Goal: Task Accomplishment & Management: Complete application form

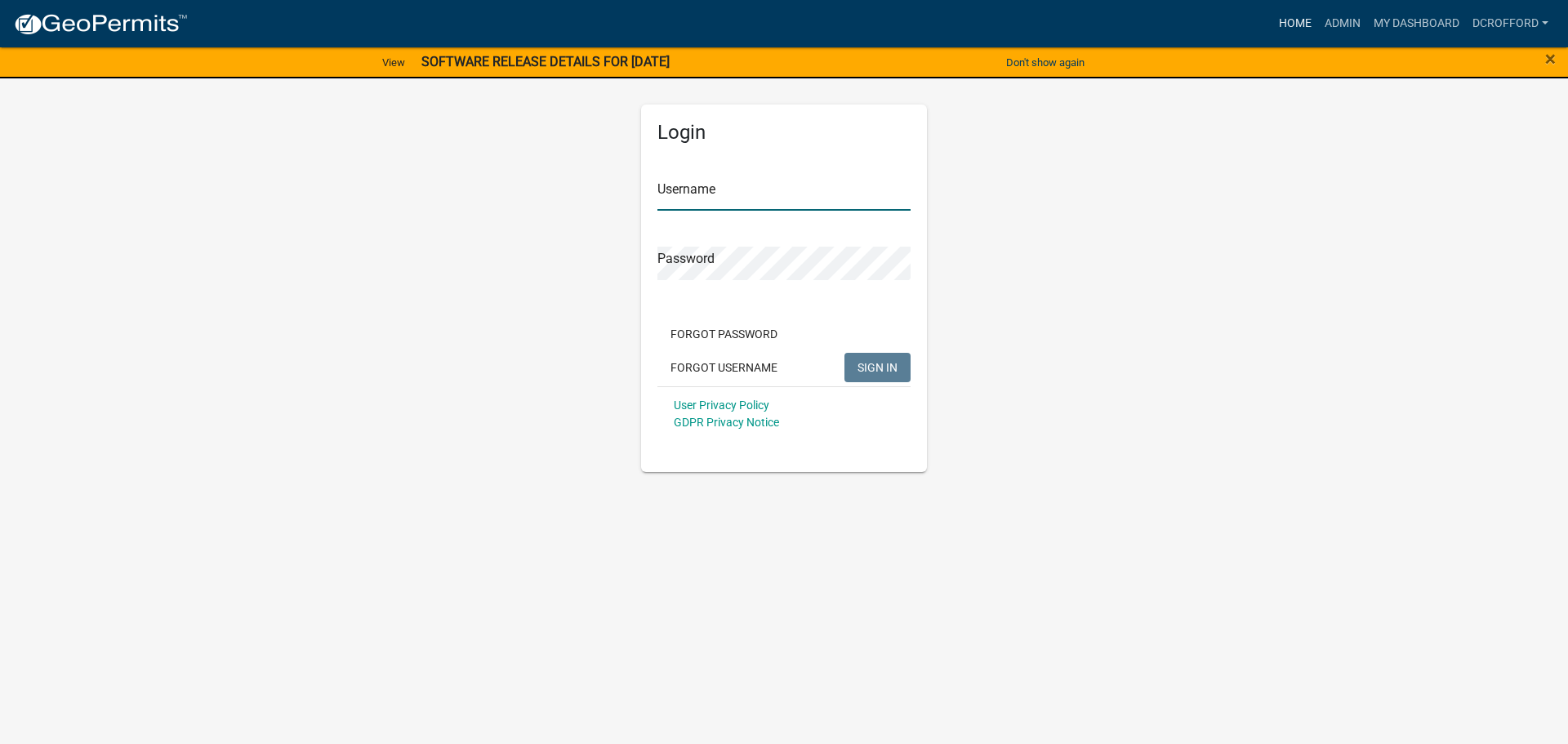
type input "dcrofford"
click at [1297, 28] on link "Home" at bounding box center [1295, 23] width 46 height 31
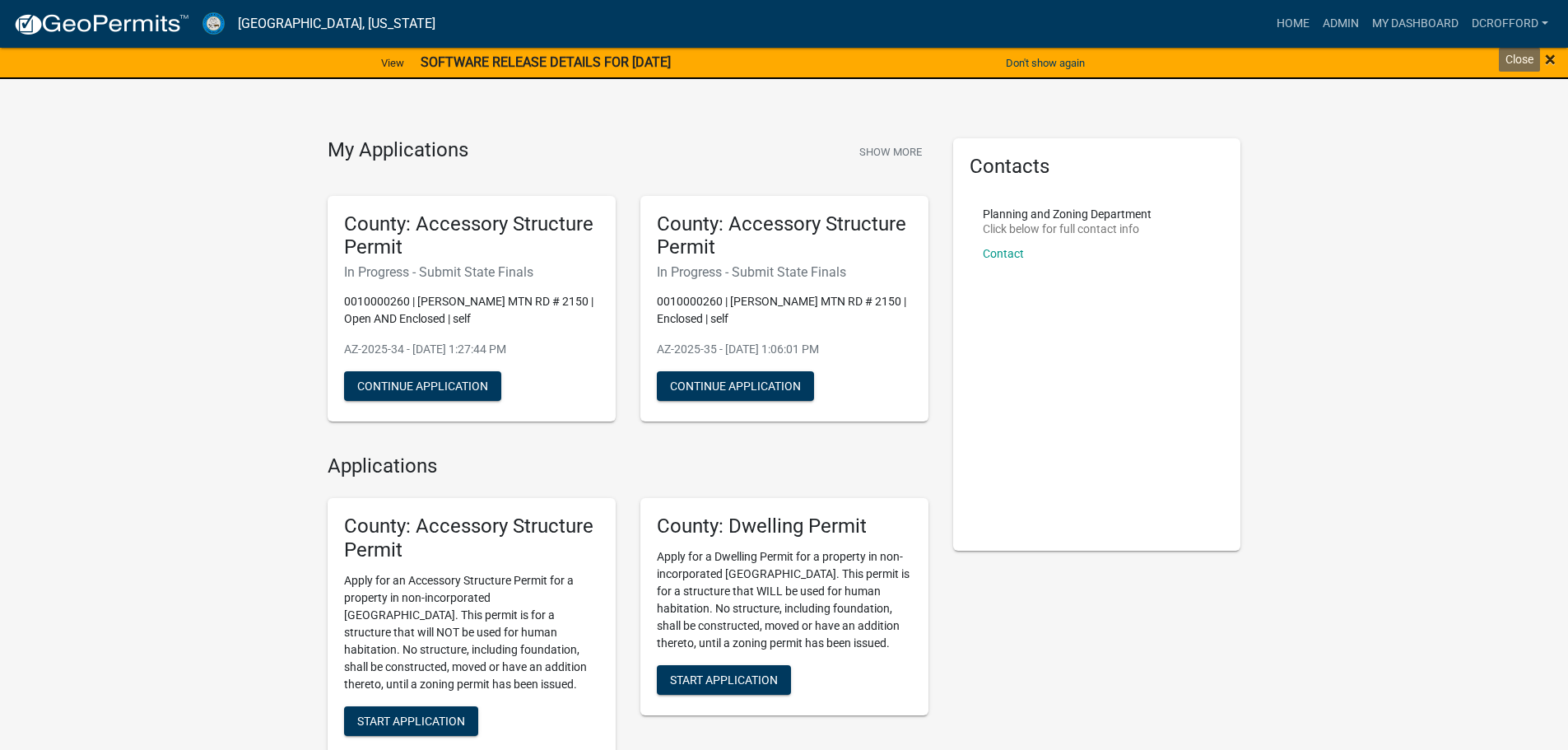
click at [1473, 62] on span "×" at bounding box center [1551, 60] width 11 height 23
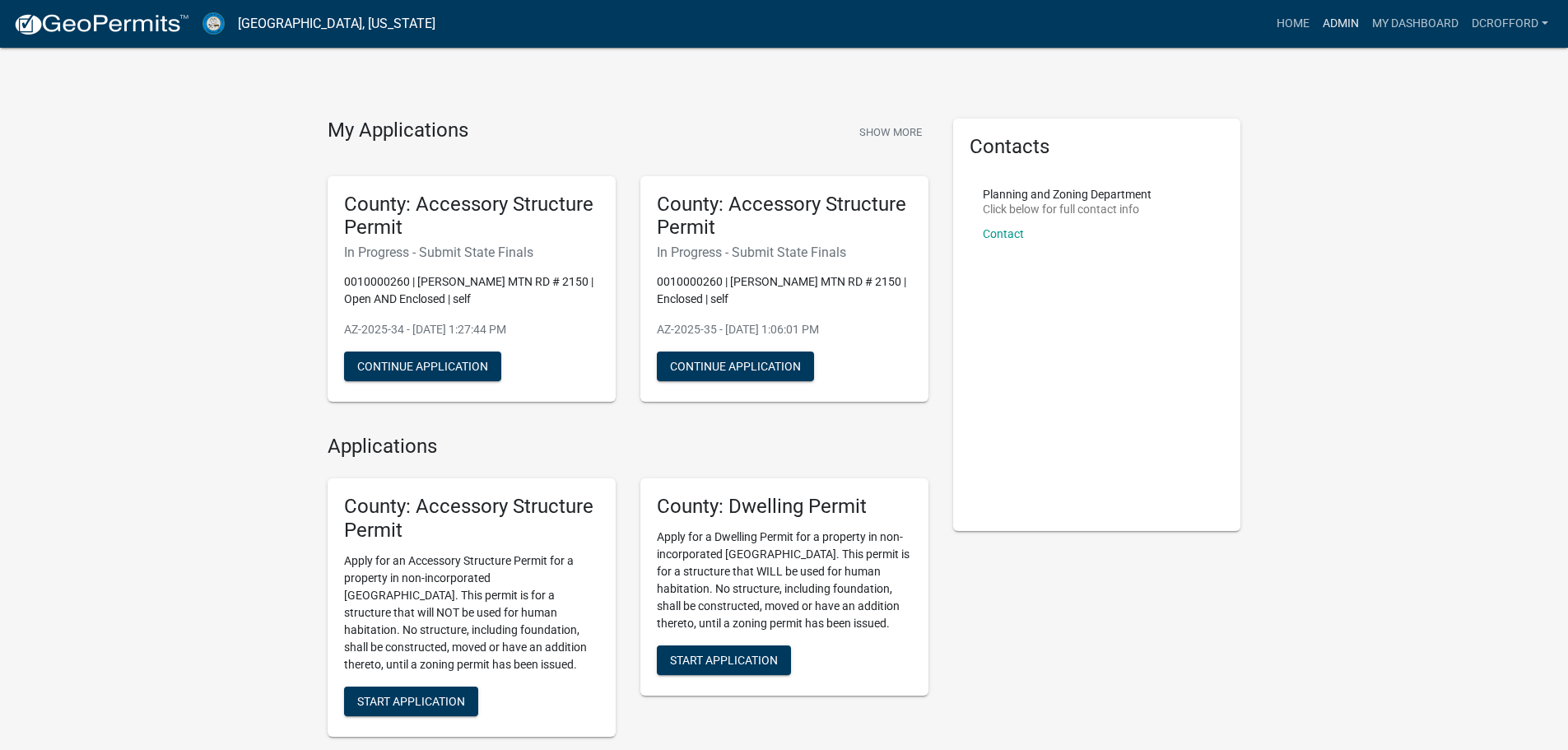
click at [1338, 26] on link "Admin" at bounding box center [1340, 23] width 50 height 32
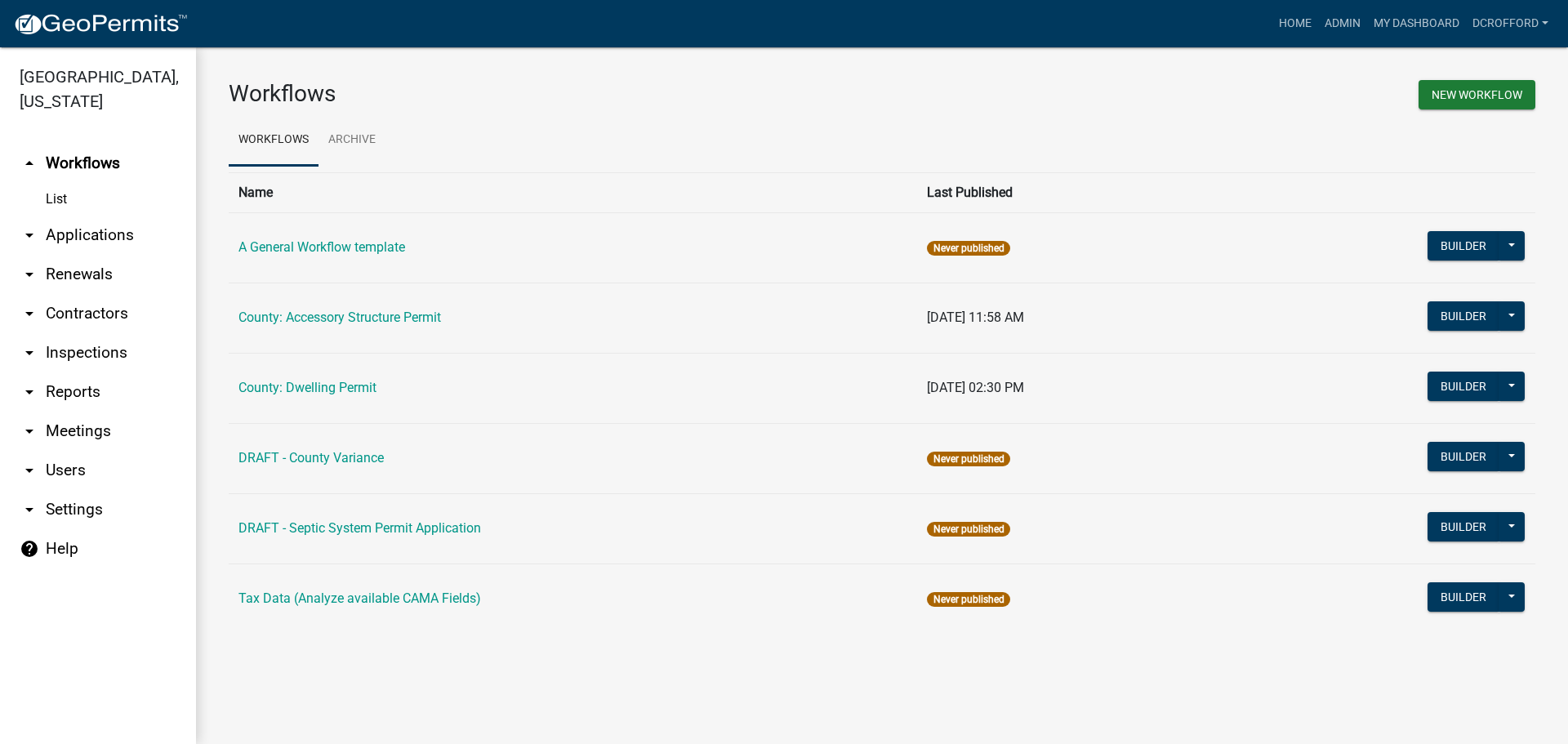
click at [88, 229] on link "arrow_drop_down Applications" at bounding box center [98, 236] width 196 height 39
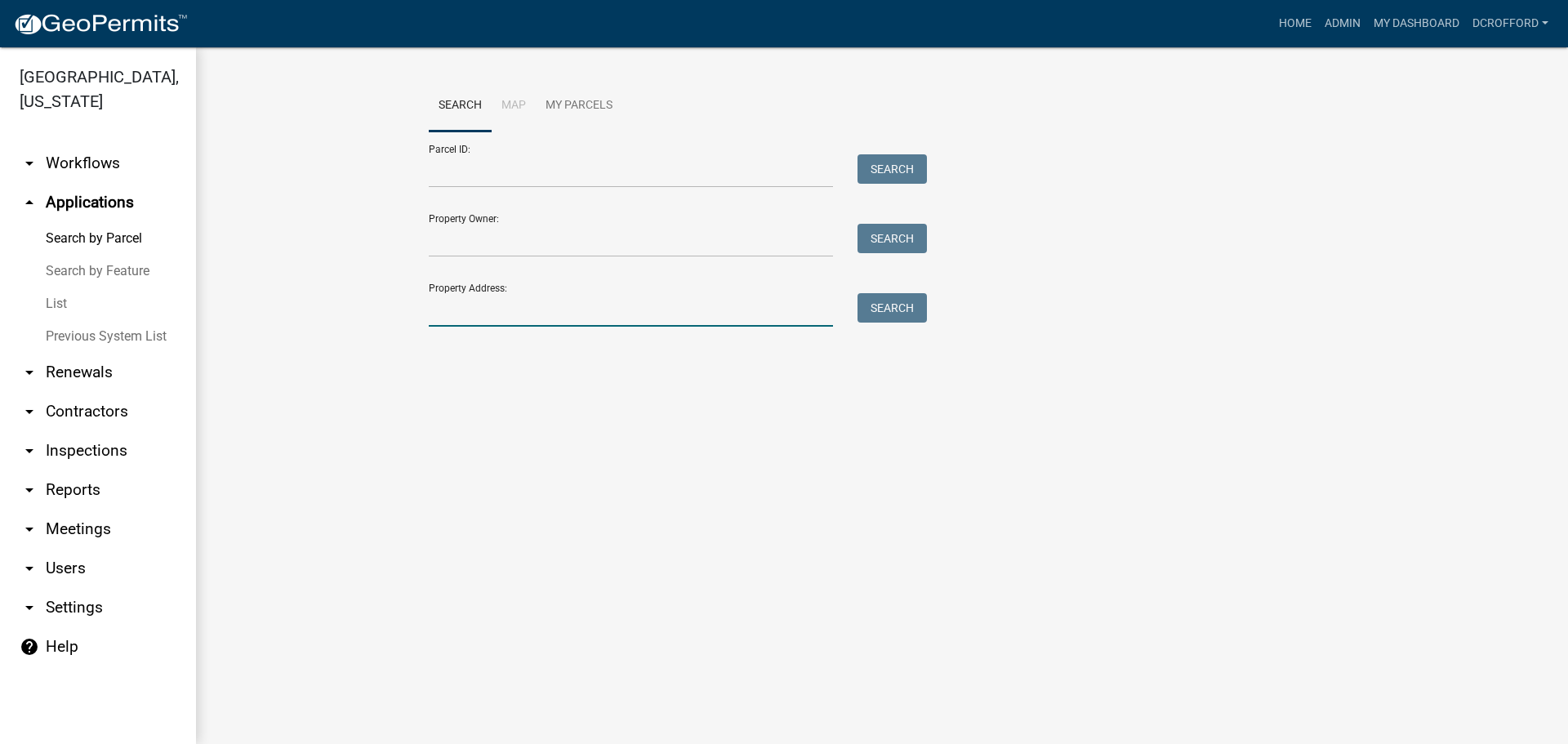
click at [514, 313] on input "Property Address:" at bounding box center [631, 309] width 404 height 33
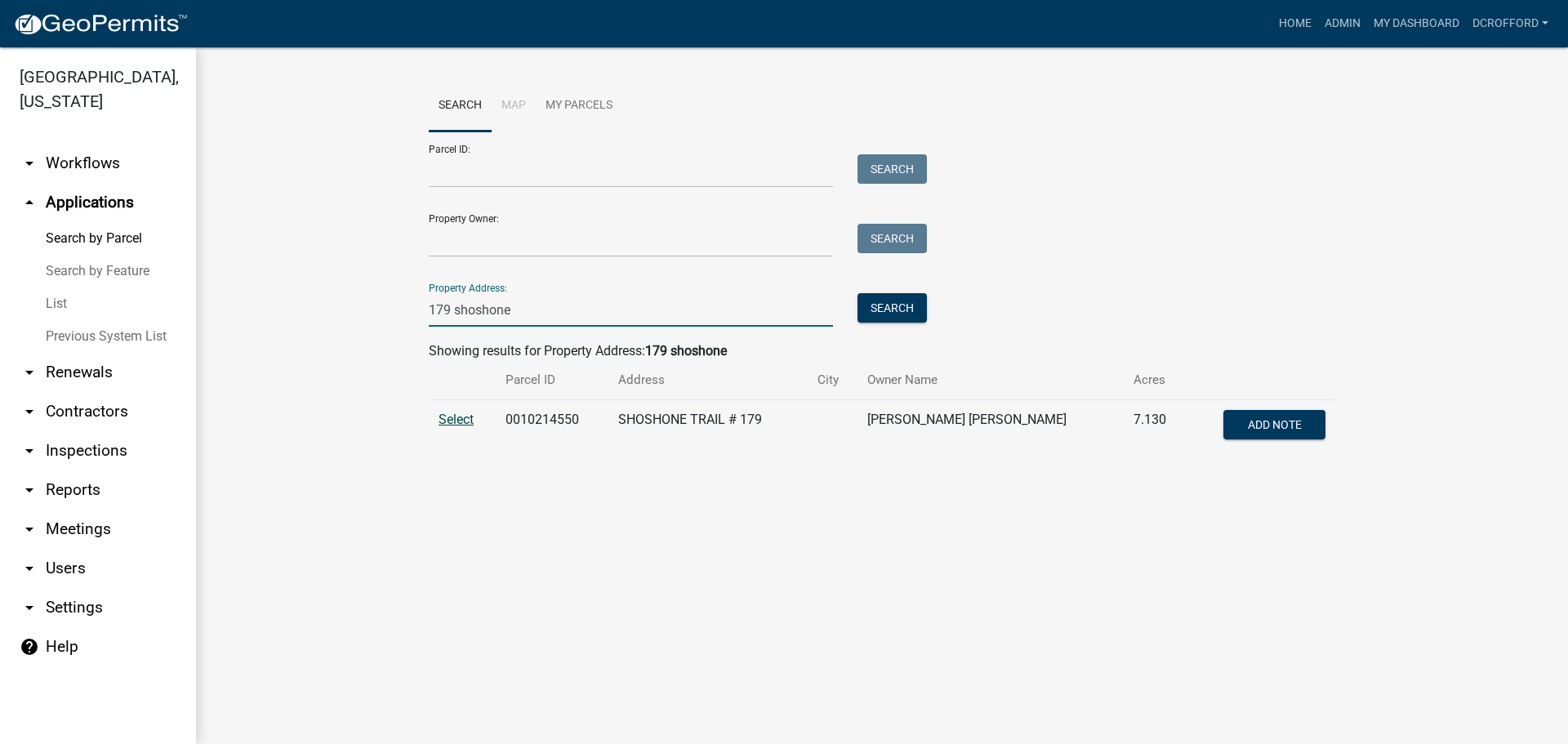
type input "179 shoshone"
click at [465, 421] on span "Select" at bounding box center [455, 419] width 35 height 15
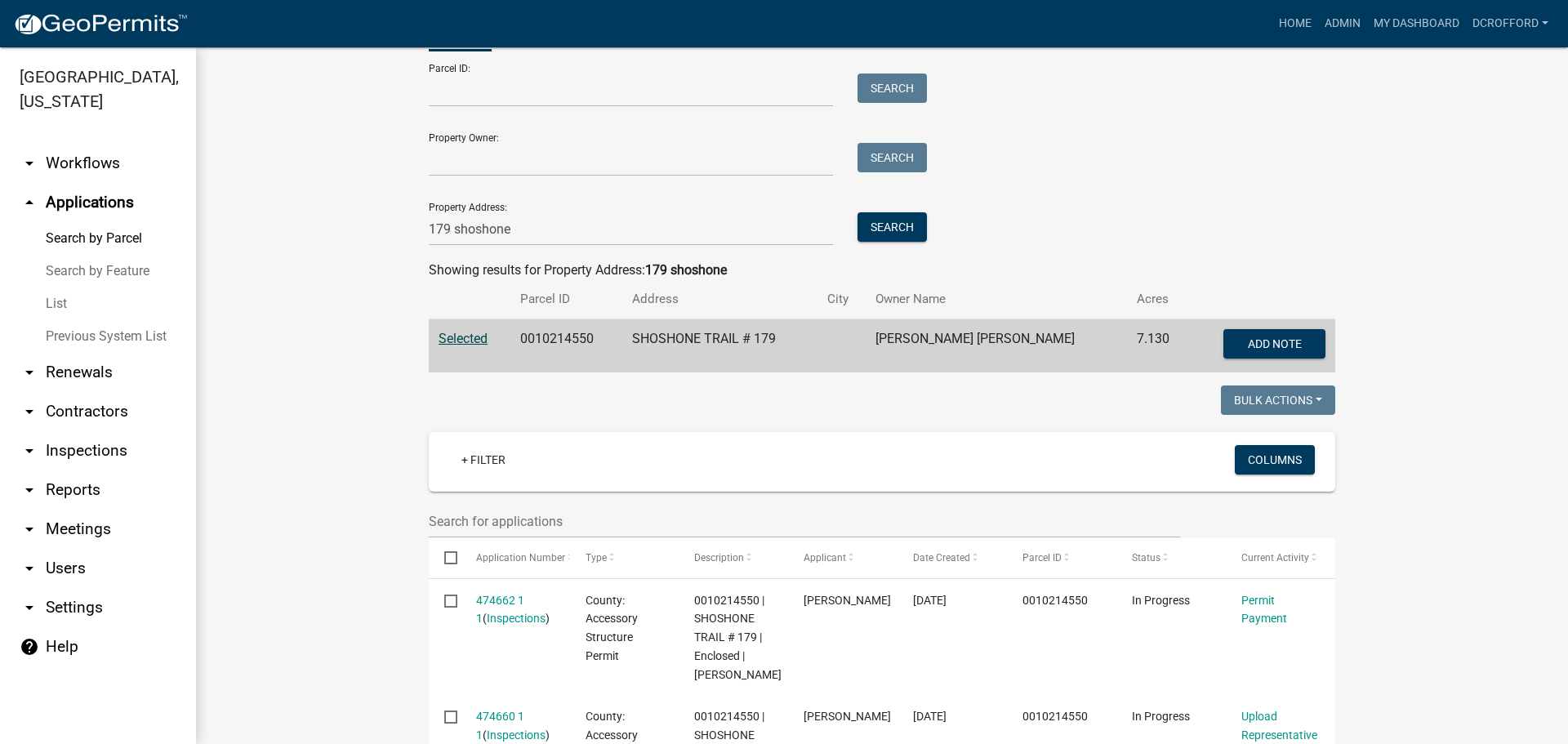
scroll to position [327, 0]
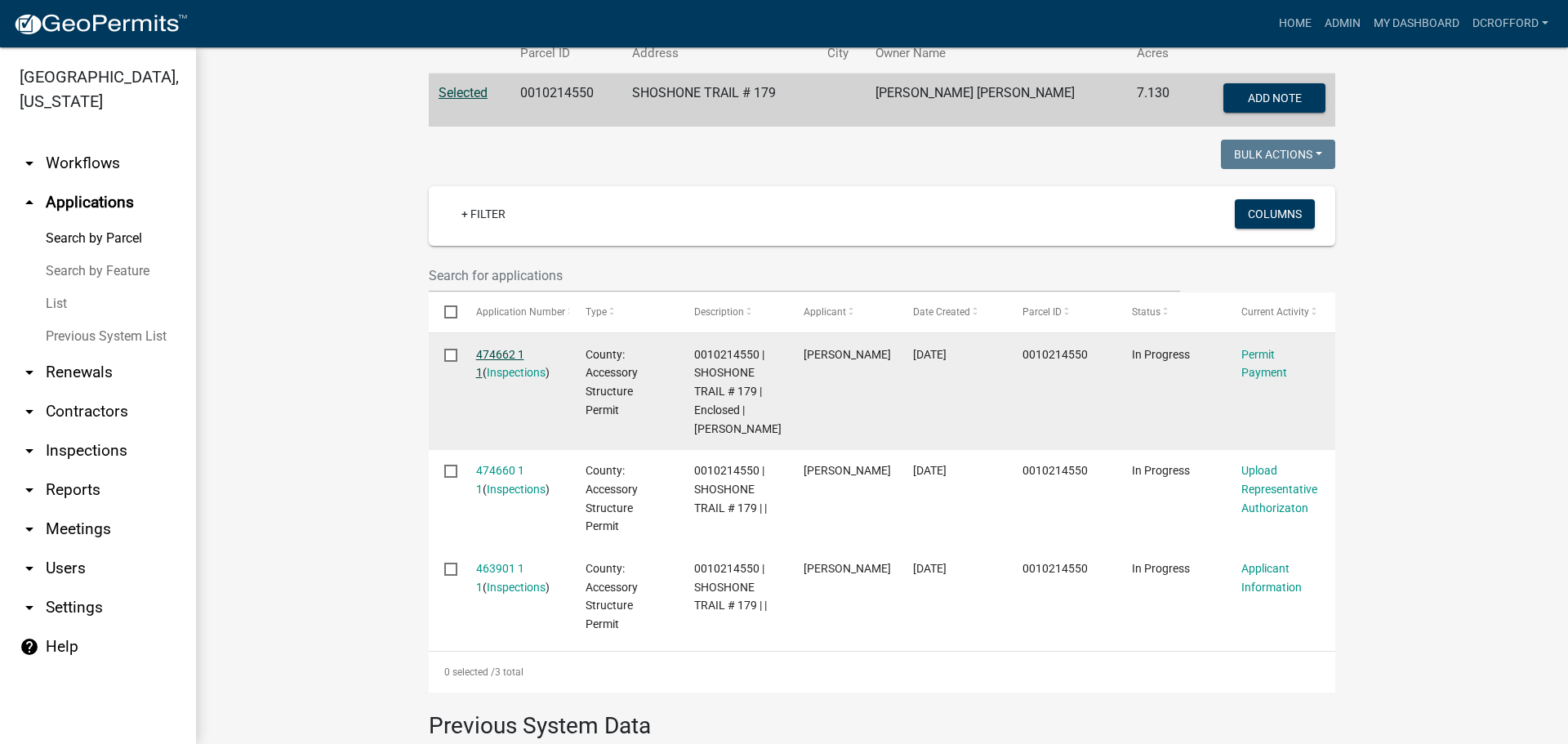
click at [502, 350] on link "474662 1 1" at bounding box center [500, 364] width 48 height 32
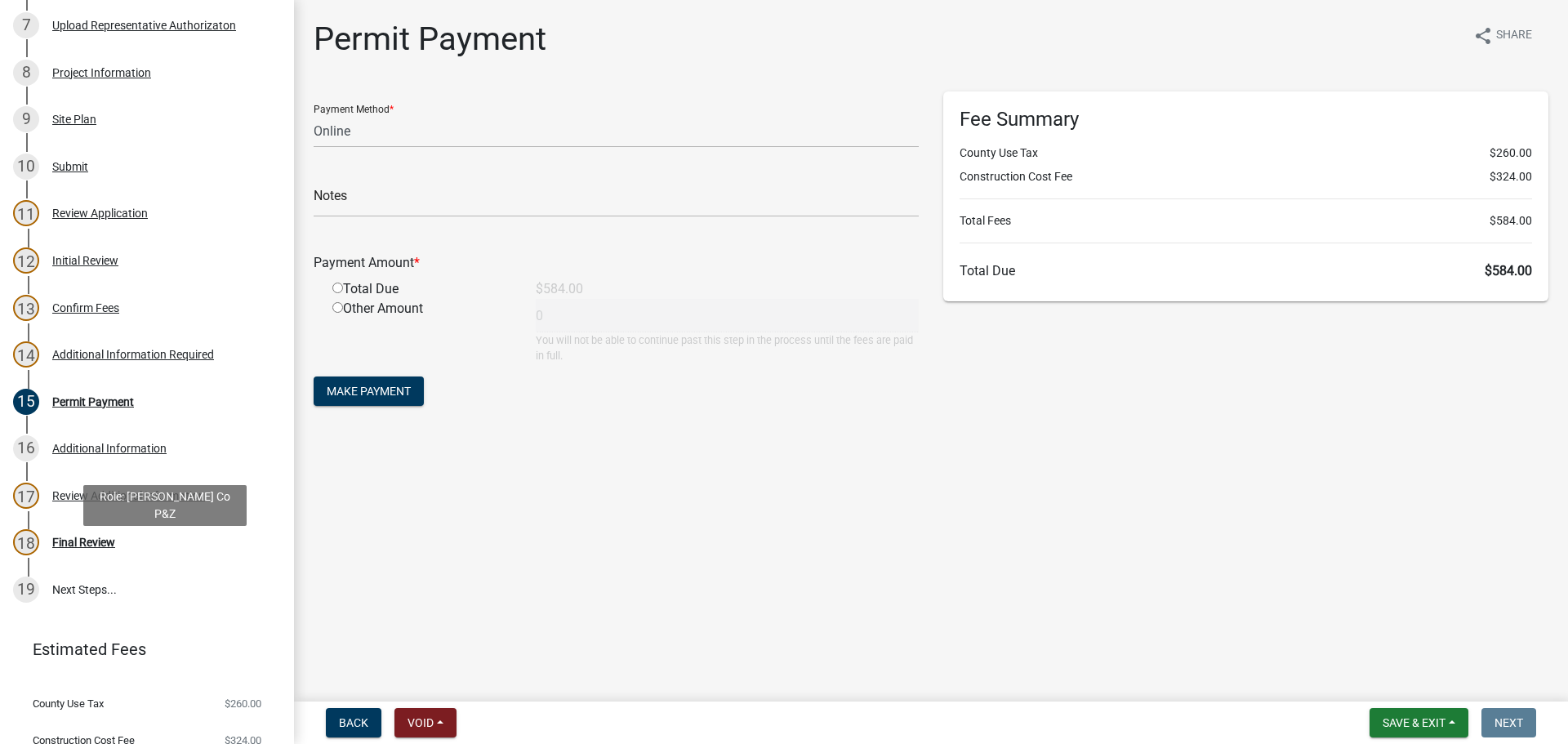
scroll to position [654, 0]
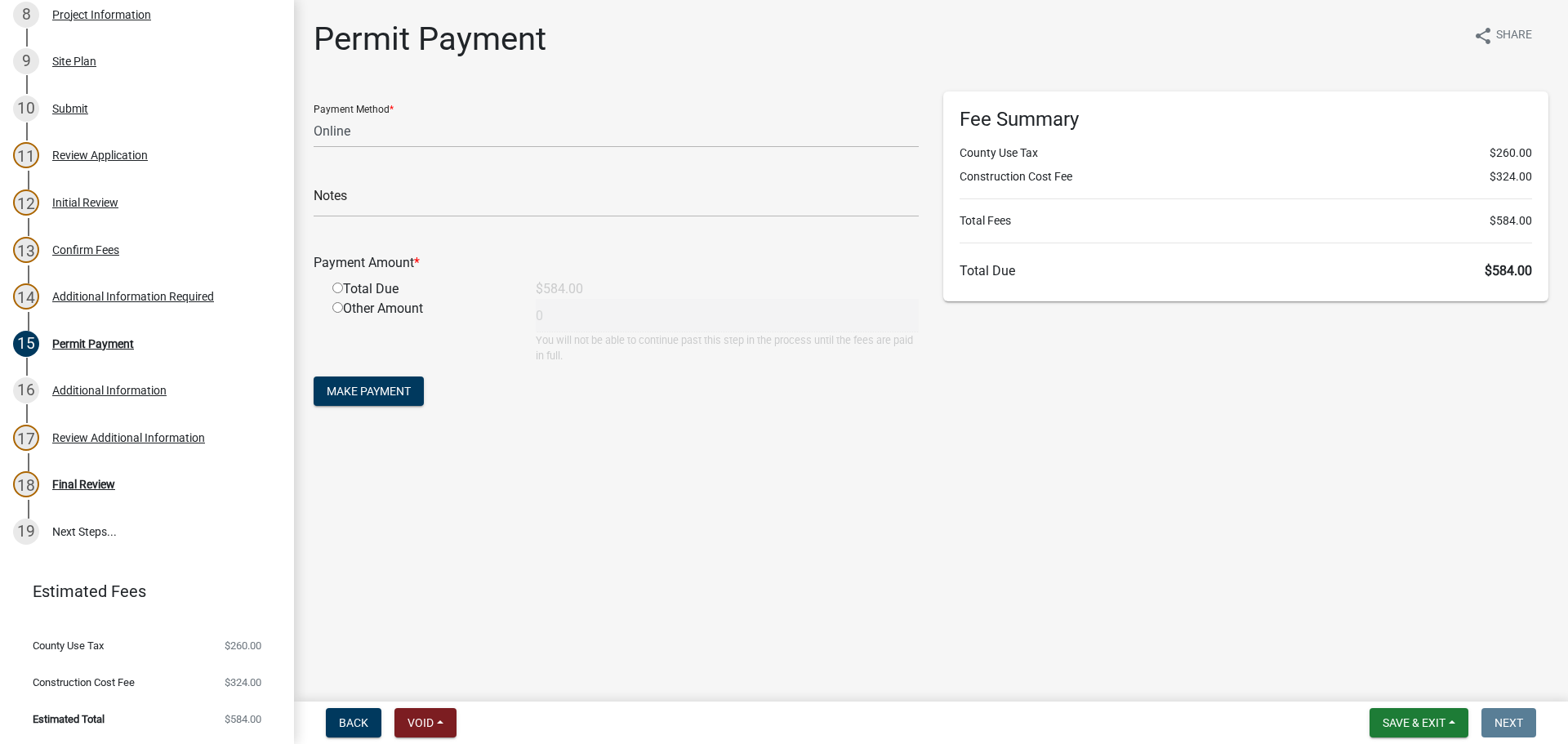
click at [823, 600] on main "Permit Payment share Share Payment Method * Credit Card POS Check Cash Online N…" at bounding box center [931, 348] width 1274 height 696
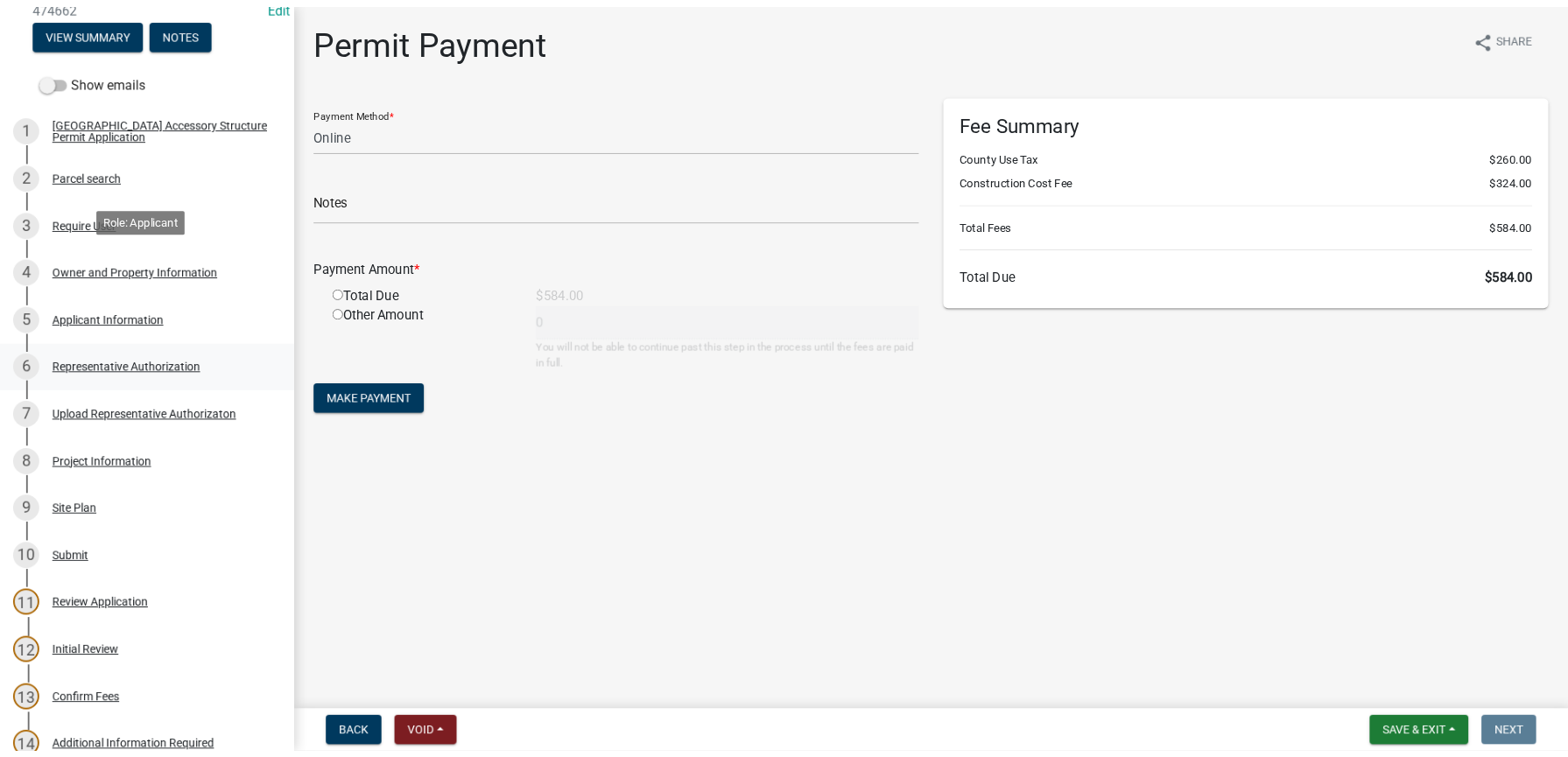
scroll to position [351, 0]
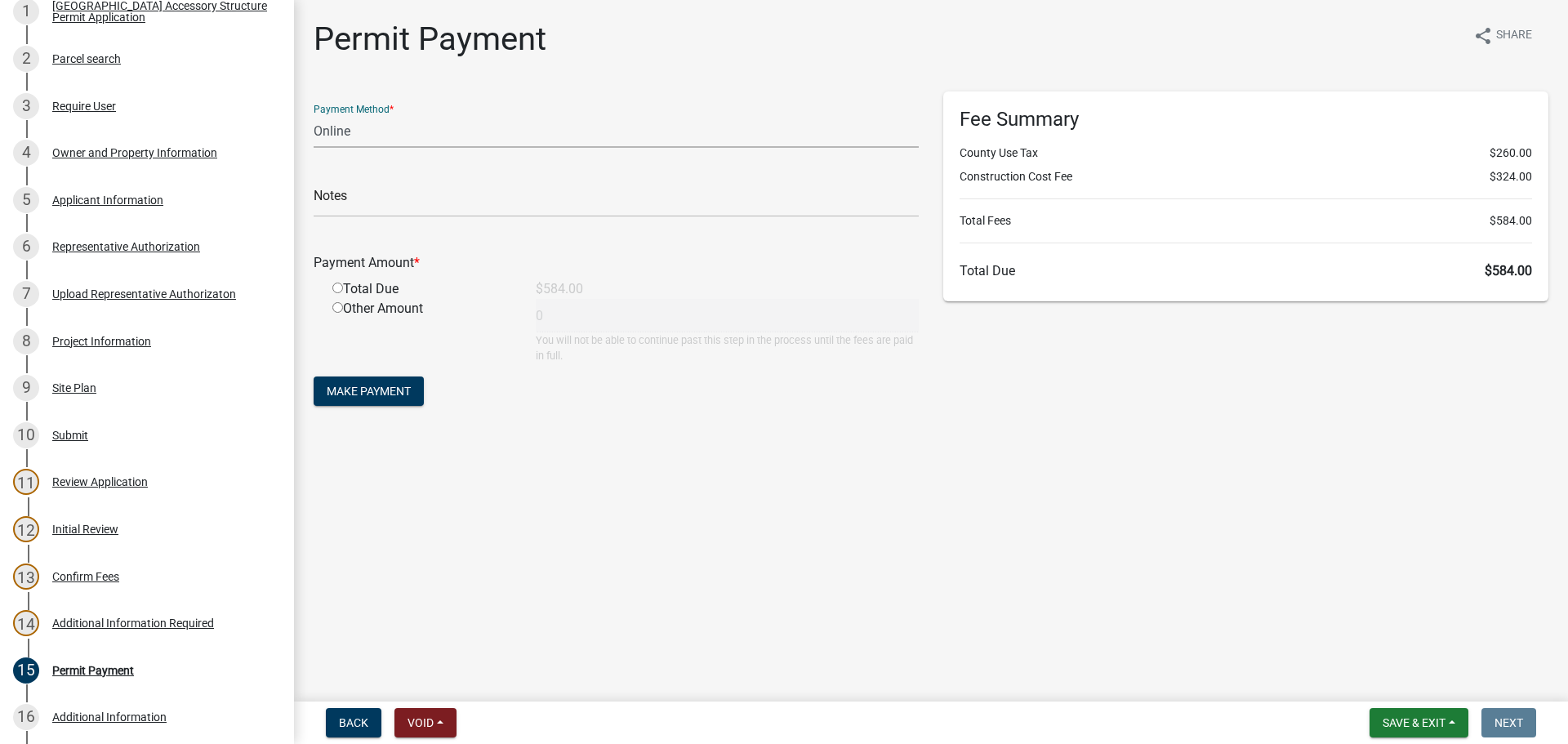
click at [383, 128] on select "Credit Card POS Check Cash Online" at bounding box center [616, 131] width 605 height 33
click at [366, 120] on select "Credit Card POS Check Cash Online" at bounding box center [616, 131] width 605 height 33
click at [444, 107] on div "Payment Method * Credit Card POS Check Cash Online" at bounding box center [616, 119] width 605 height 56
click at [556, 116] on select "Credit Card POS Check Cash Online" at bounding box center [616, 131] width 605 height 33
click at [314, 115] on select "Credit Card POS Check Cash Online" at bounding box center [616, 131] width 605 height 33
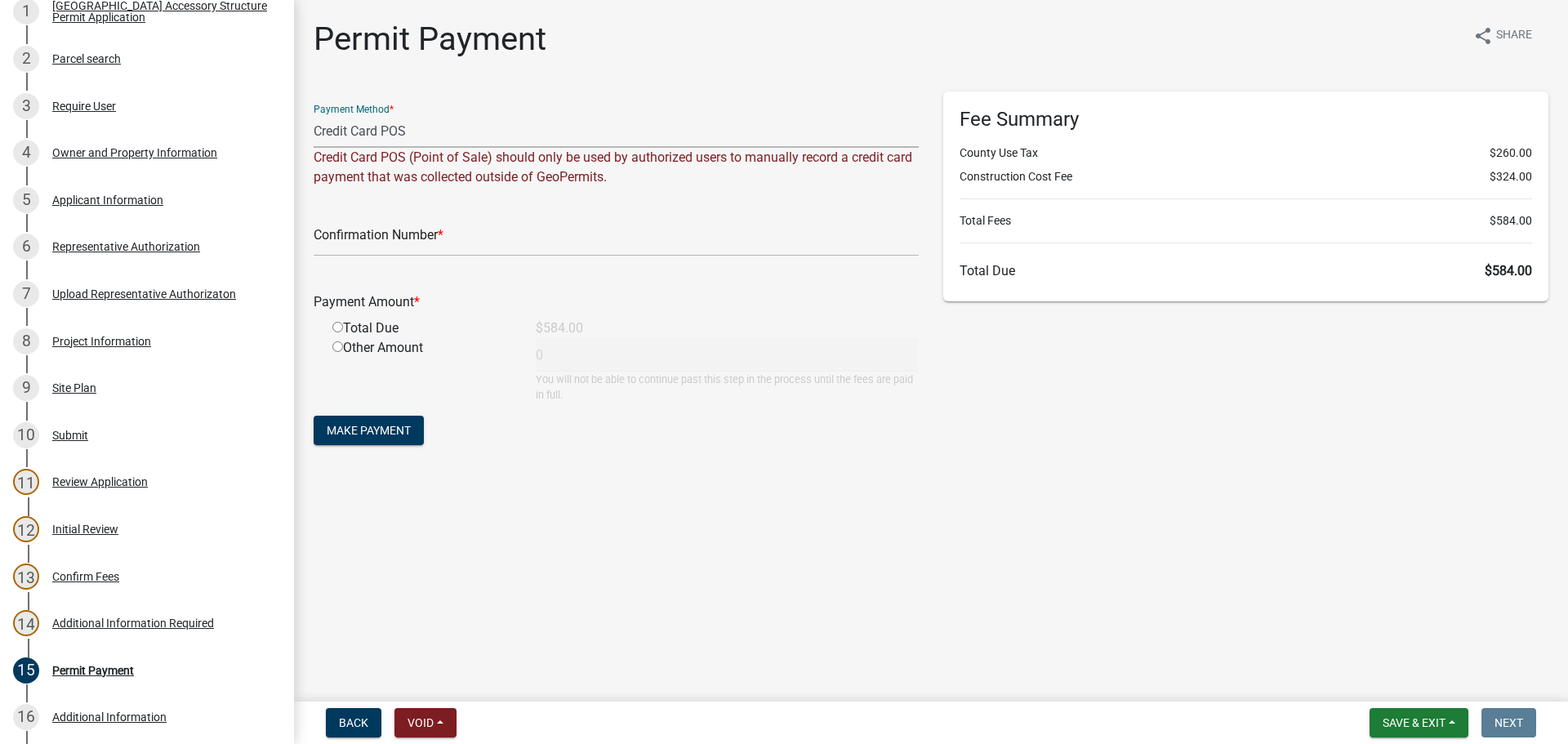
click at [491, 134] on select "Credit Card POS Check Cash Online" at bounding box center [616, 131] width 605 height 33
select select "3: 3"
click at [314, 115] on select "Credit Card POS Check Cash Online" at bounding box center [616, 131] width 605 height 33
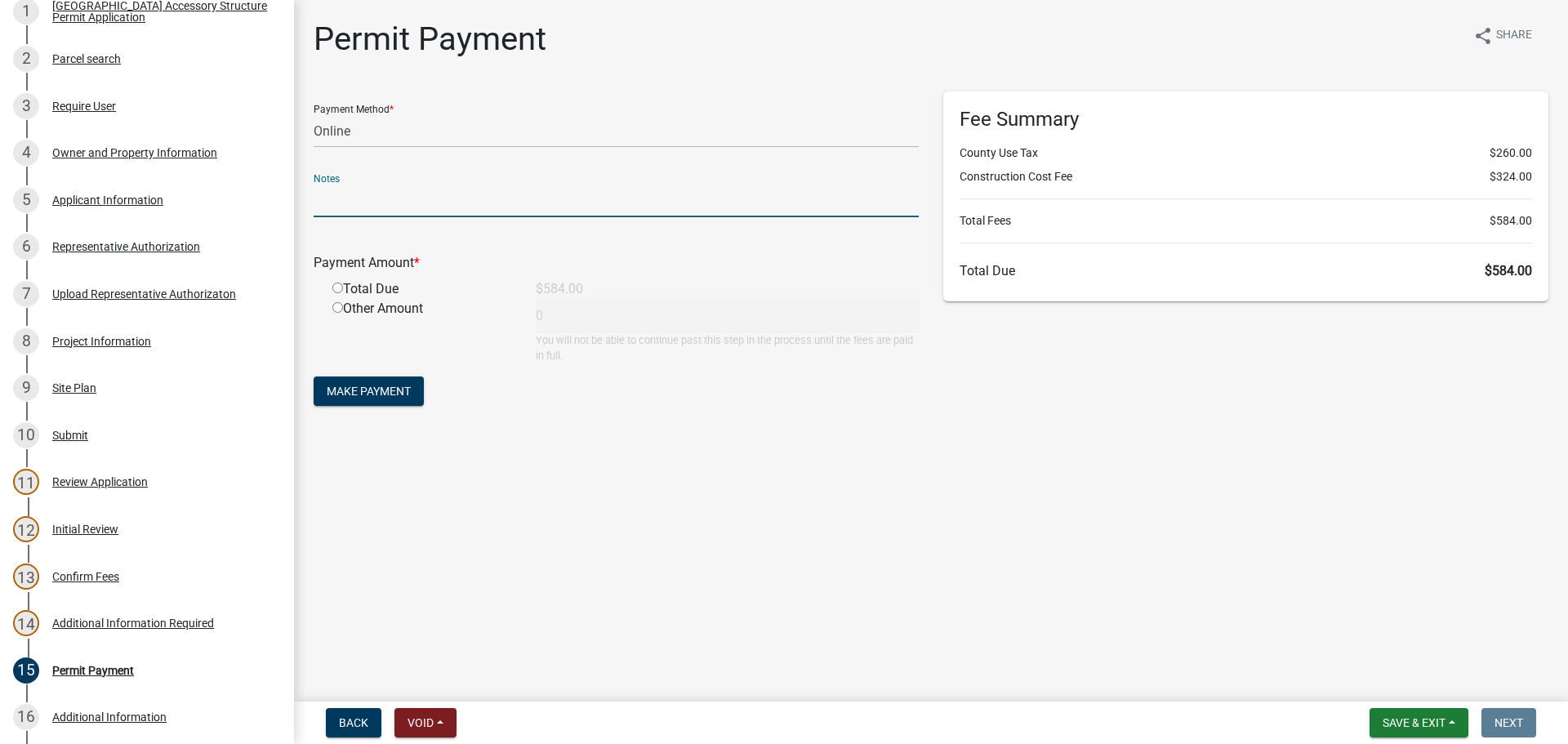
click at [391, 195] on input "text" at bounding box center [616, 200] width 605 height 33
click at [340, 197] on input "text" at bounding box center [616, 200] width 605 height 33
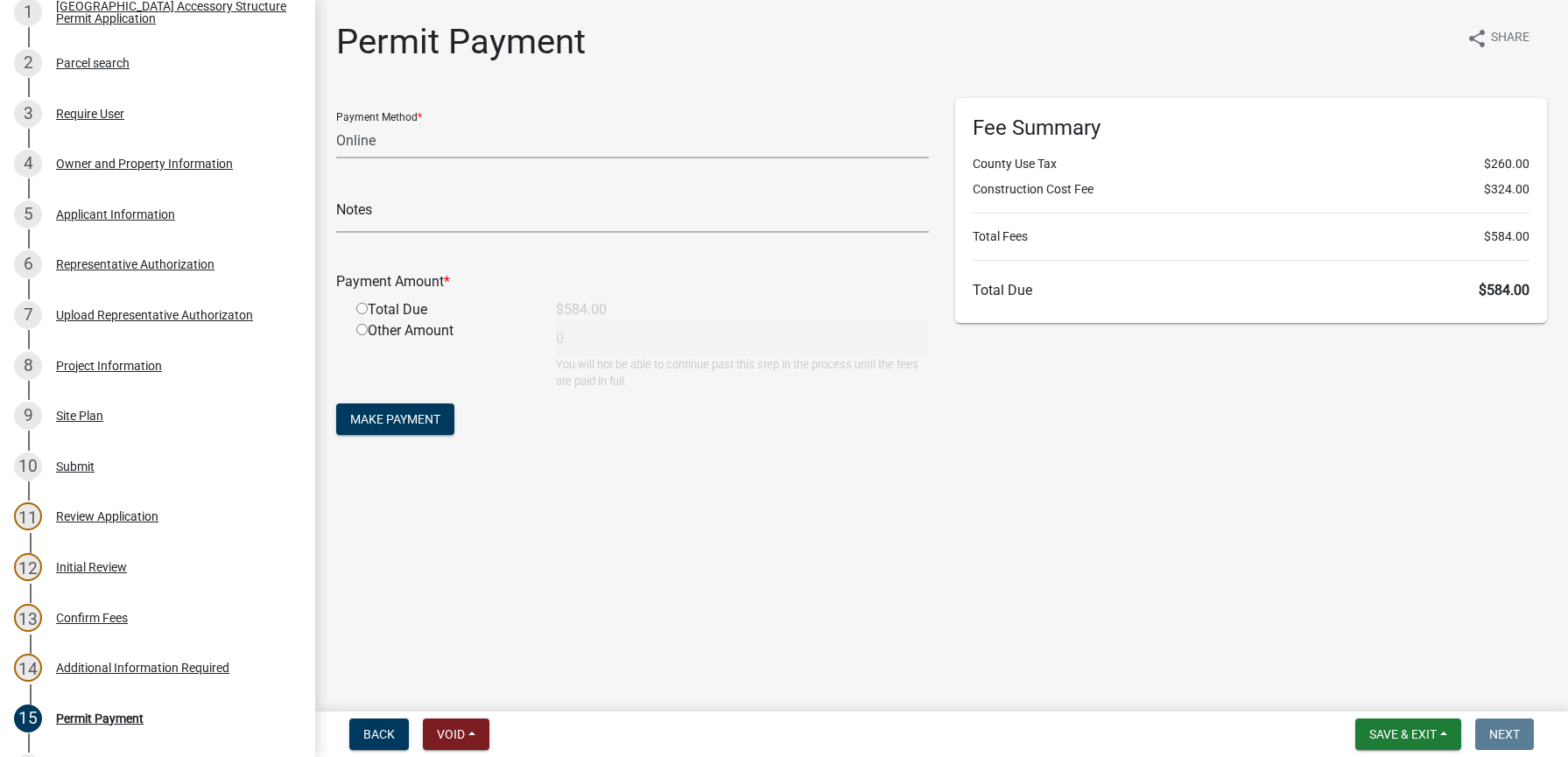
click at [360, 311] on input "radio" at bounding box center [362, 308] width 12 height 12
radio input "true"
type input "584"
click at [400, 426] on span "Make Payment" at bounding box center [396, 419] width 90 height 14
click at [449, 144] on select "Credit Card POS Check Cash Online" at bounding box center [632, 140] width 593 height 36
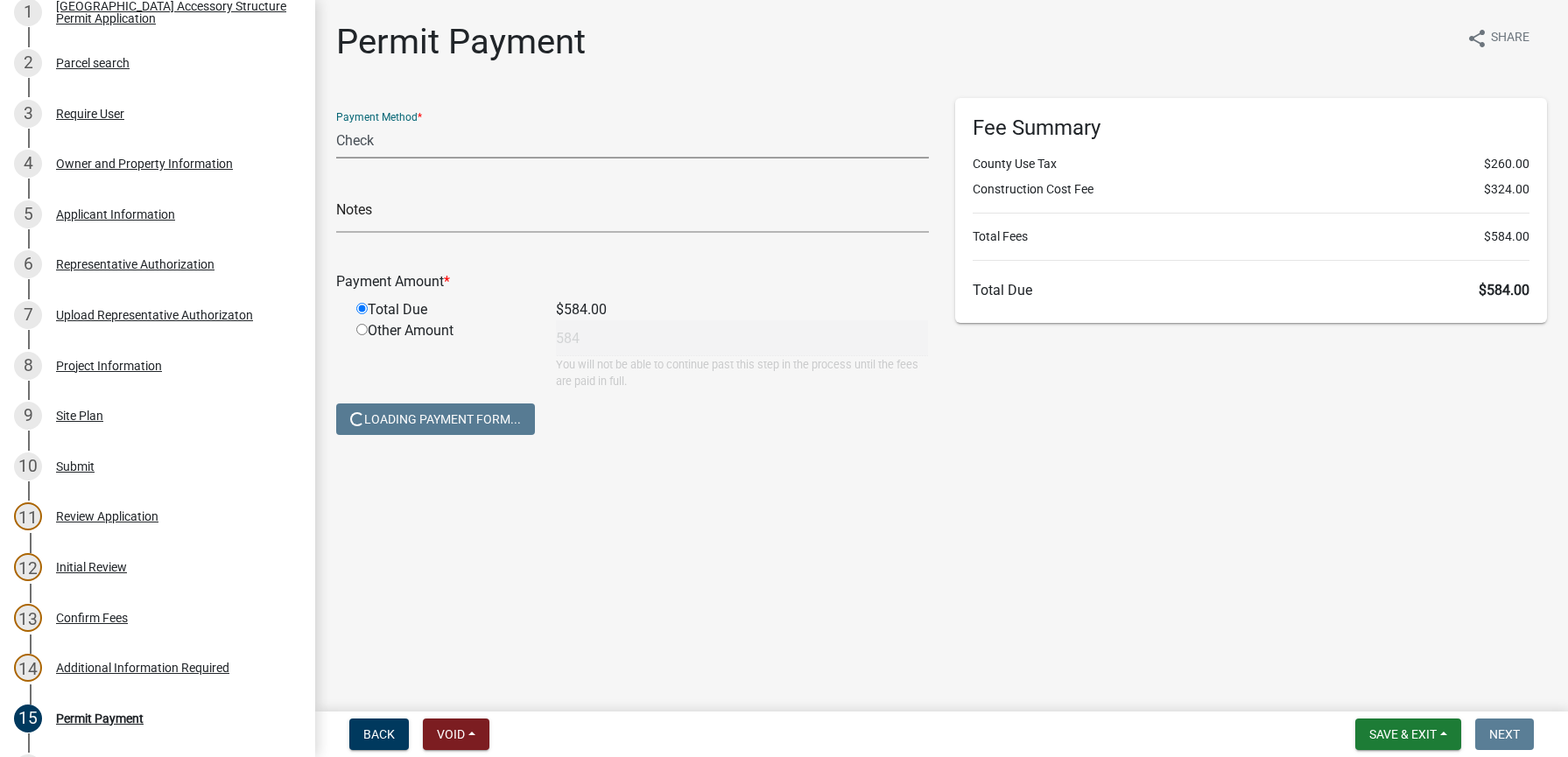
click at [336, 123] on select "Credit Card POS Check Cash Online" at bounding box center [632, 140] width 593 height 36
click at [420, 144] on select "Credit Card POS Check Cash Online" at bounding box center [632, 140] width 593 height 36
select select "2: 1"
click at [336, 123] on select "Credit Card POS Check Cash Online" at bounding box center [632, 140] width 593 height 36
click at [381, 214] on input "text" at bounding box center [632, 214] width 593 height 36
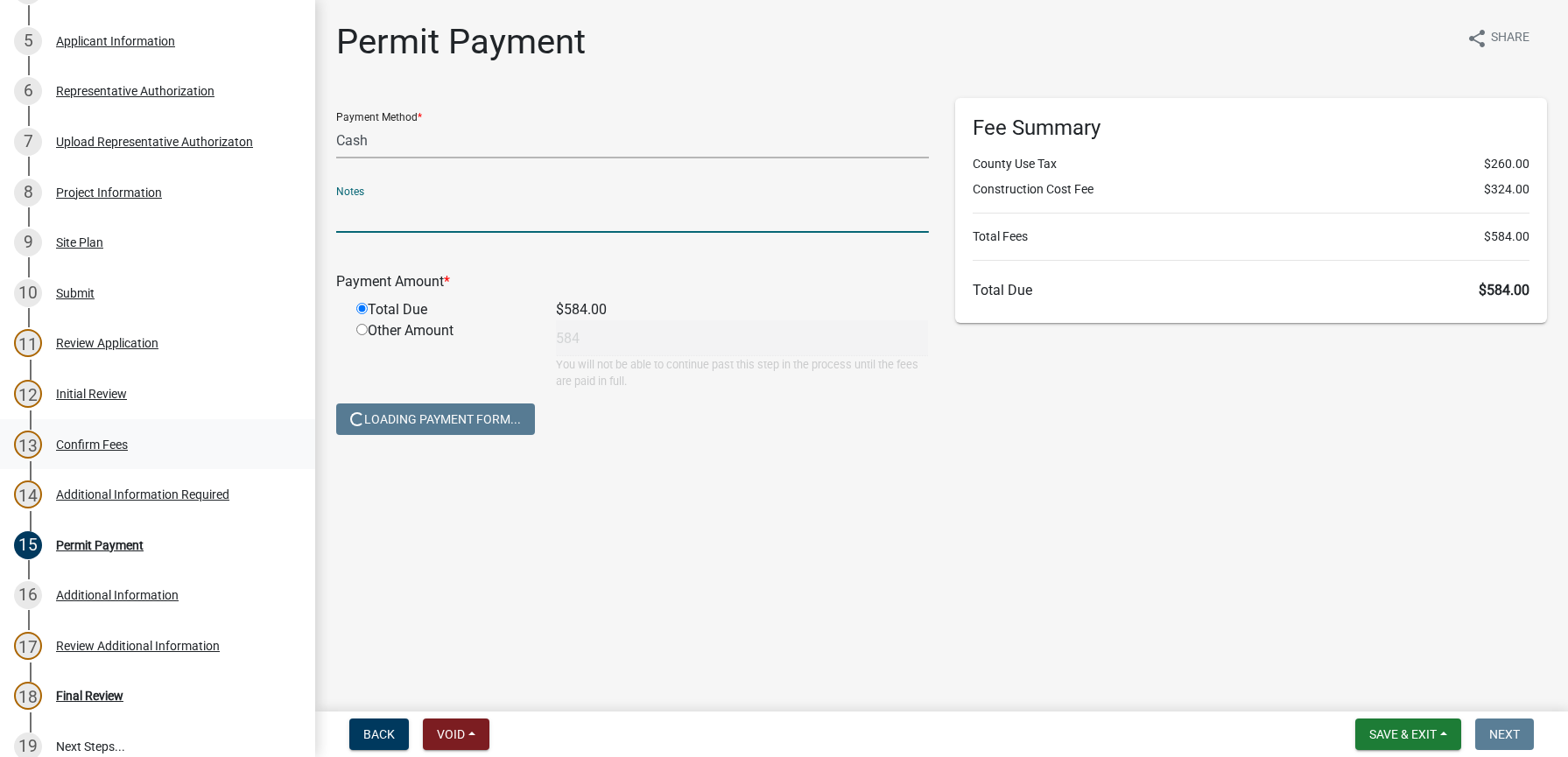
scroll to position [439, 0]
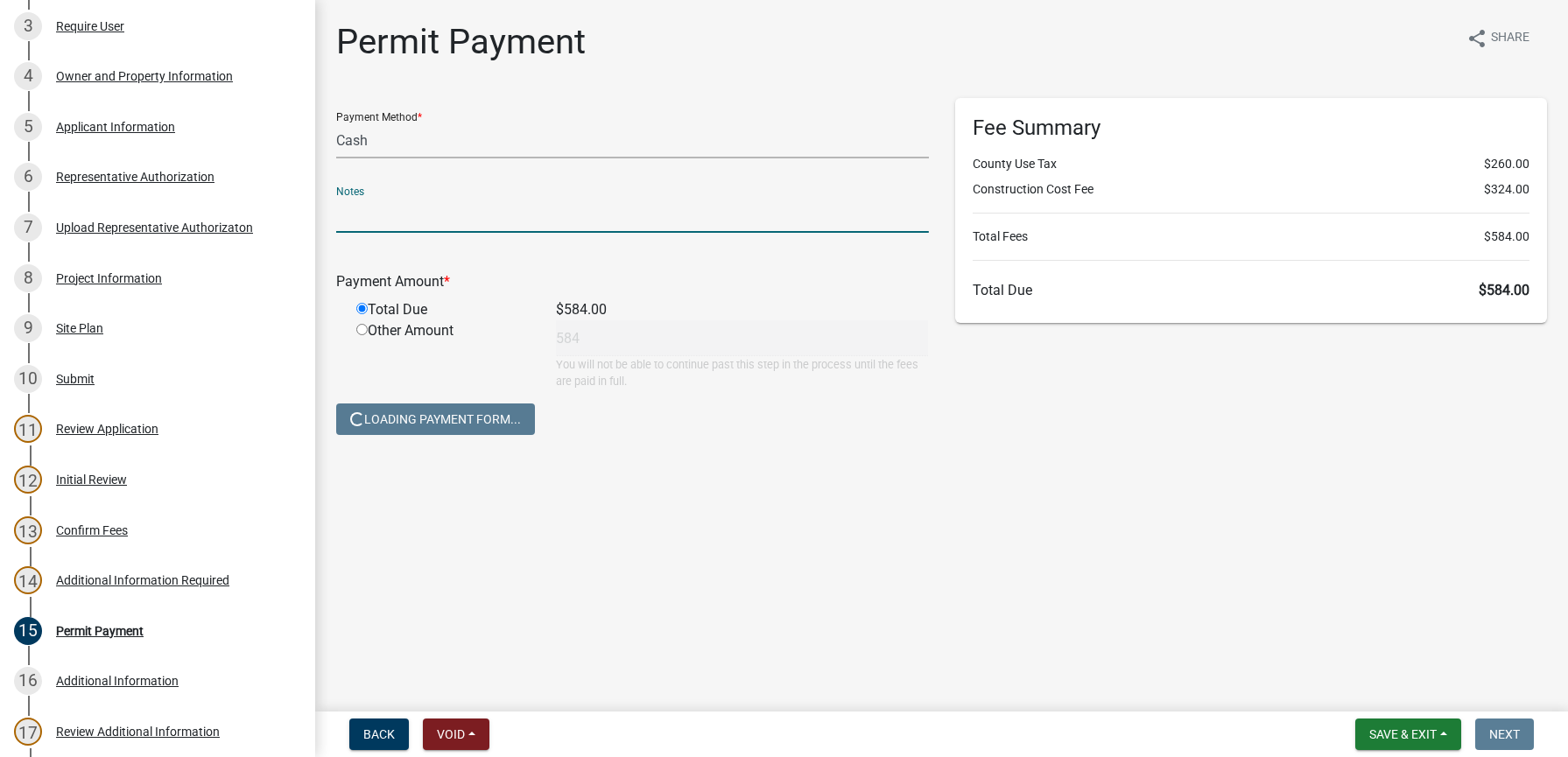
click at [361, 213] on input "text" at bounding box center [632, 214] width 593 height 36
click at [460, 207] on input "text" at bounding box center [632, 214] width 593 height 36
type input "P"
click at [676, 540] on main "Permit Payment share Share Payment Method * Credit Card POS Check Cash Online N…" at bounding box center [942, 353] width 1253 height 705
click at [460, 122] on div "Payment Method * Credit Card POS Check Cash Online" at bounding box center [632, 128] width 593 height 61
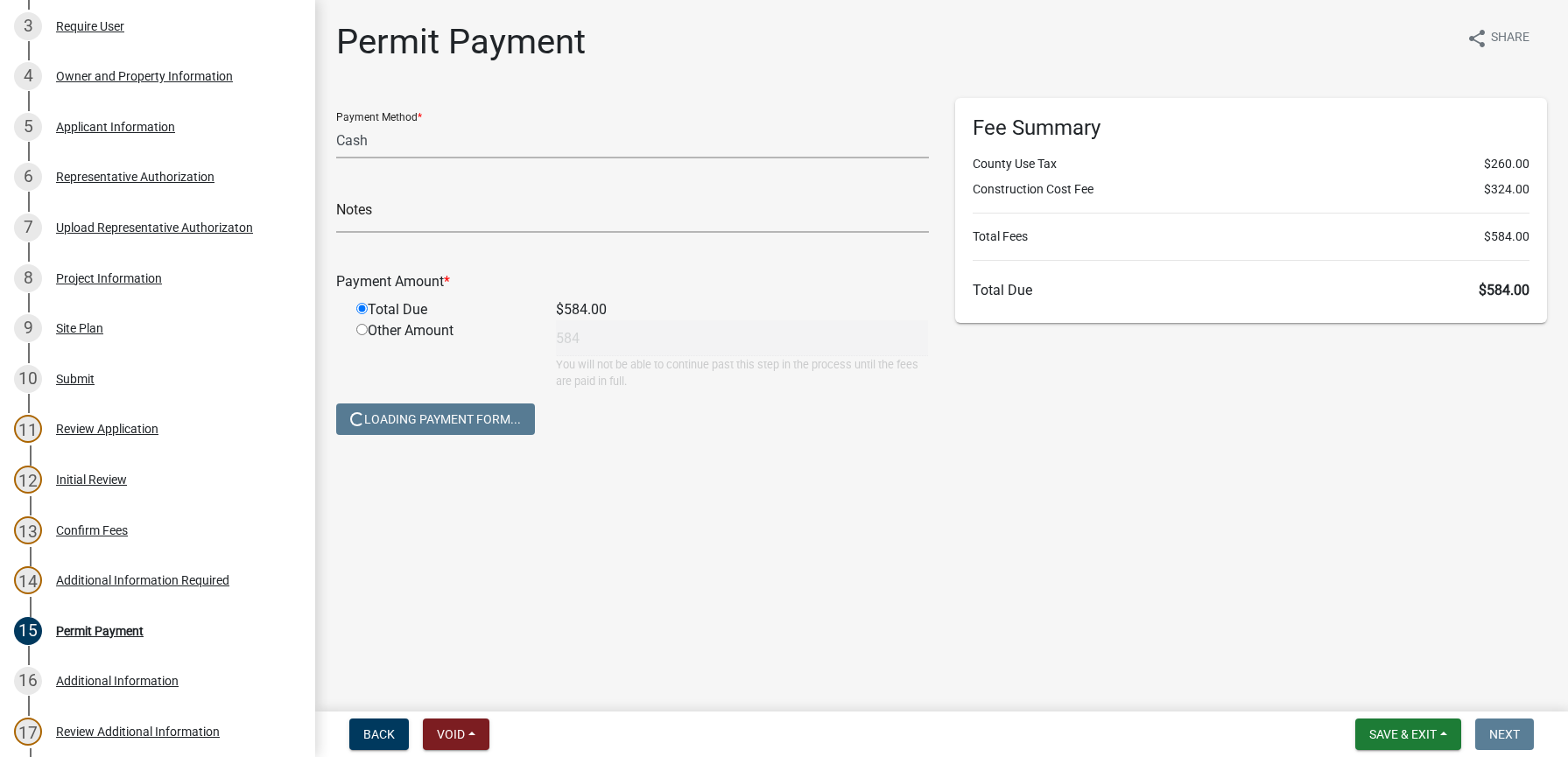
click at [359, 331] on input "radio" at bounding box center [362, 330] width 12 height 12
radio input "true"
click at [362, 302] on div "Total Due" at bounding box center [443, 310] width 200 height 21
click at [363, 310] on input "radio" at bounding box center [362, 308] width 12 height 12
radio input "true"
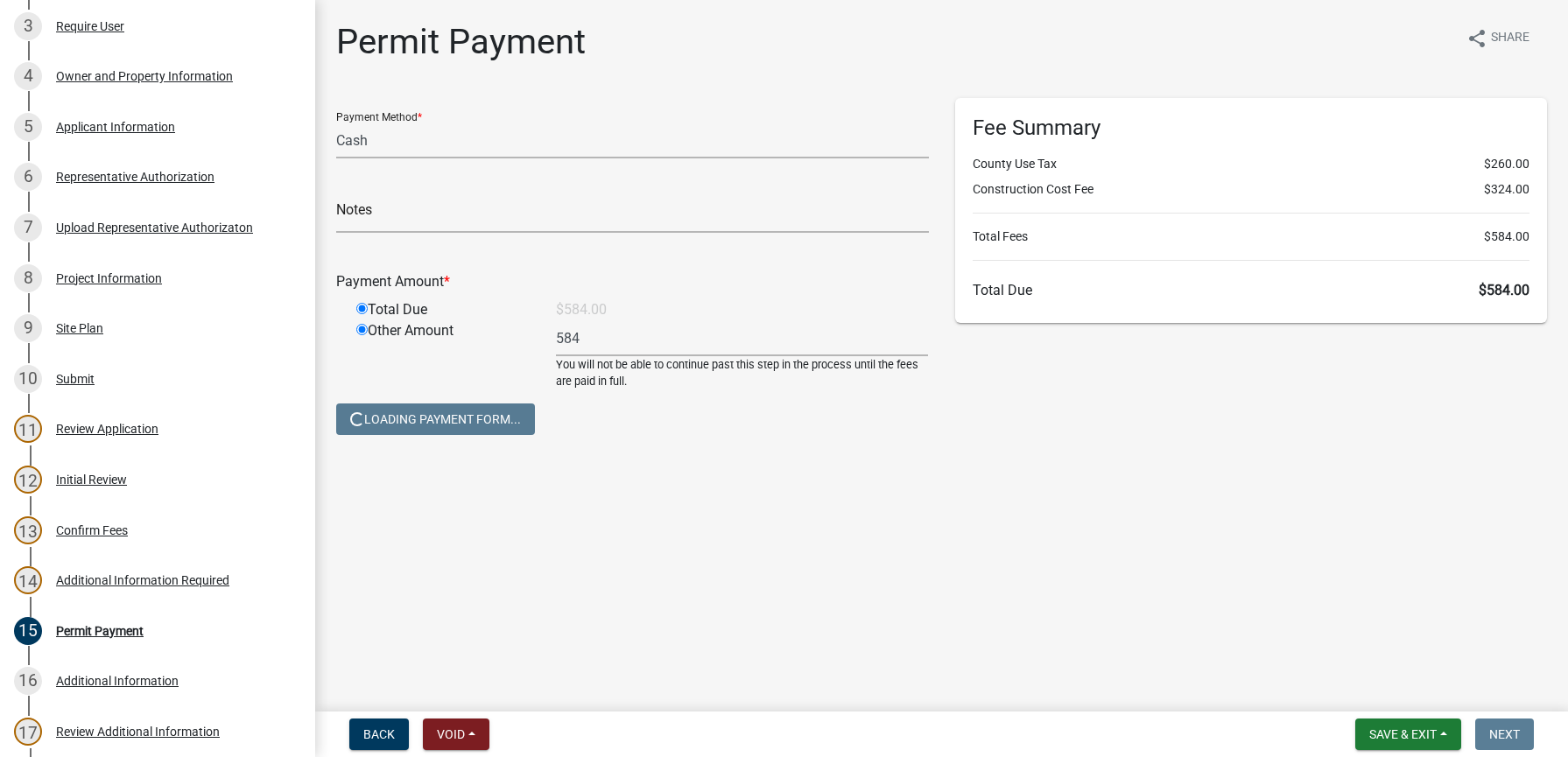
radio input "false"
click at [923, 612] on main "Permit Payment share Share Payment Method * Credit Card POS Check Cash Online N…" at bounding box center [942, 353] width 1253 height 705
click at [945, 508] on main "Permit Payment share Share Payment Method * Credit Card POS Check Cash Online N…" at bounding box center [942, 353] width 1253 height 705
click at [815, 700] on main "Permit Payment share Share Payment Method * Credit Card POS Check Cash Online N…" at bounding box center [942, 353] width 1253 height 705
click at [973, 346] on div "Fee Summary County Use Tax $260.00 Construction Cost Fee $324.00 Total Fees $58…" at bounding box center [1252, 277] width 619 height 357
